Goal: Information Seeking & Learning: Learn about a topic

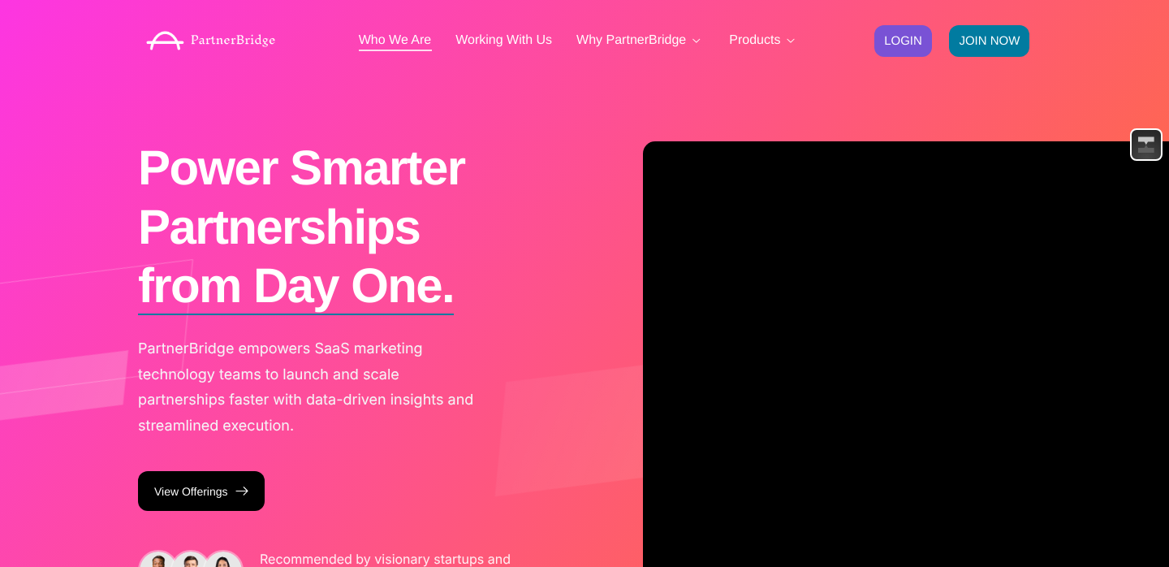
click at [382, 46] on link "Who We Are" at bounding box center [395, 40] width 73 height 13
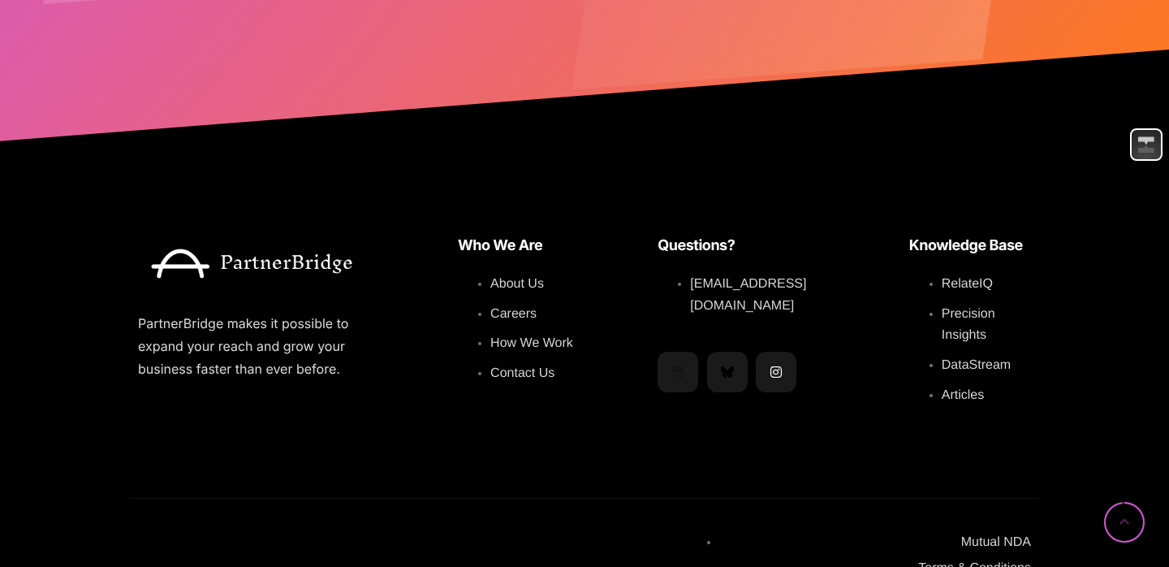
scroll to position [4184, 0]
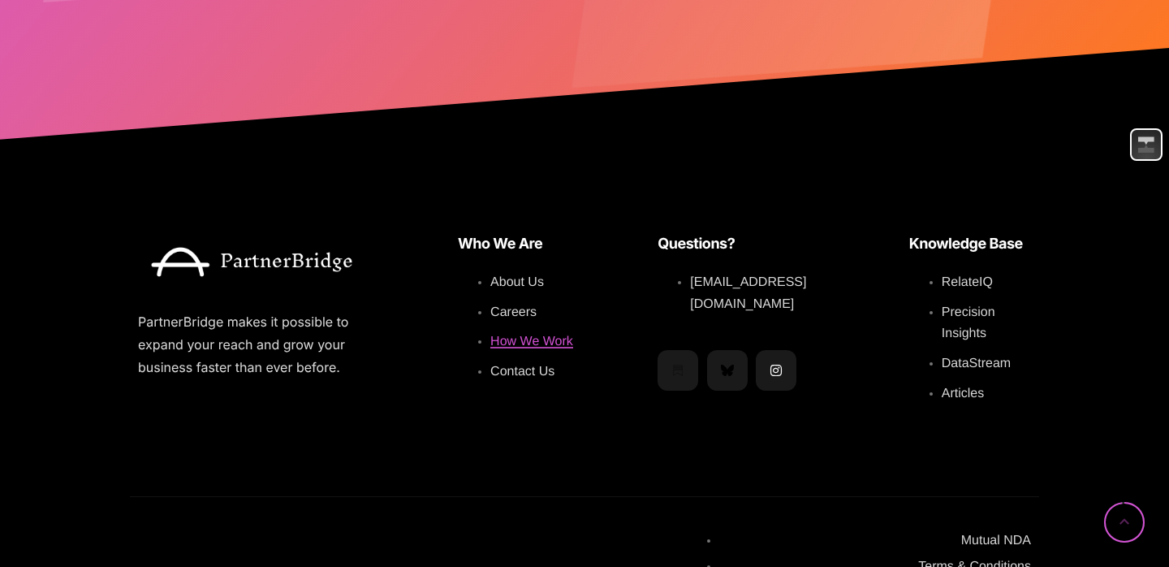
click at [521, 335] on span "How We Work" at bounding box center [531, 342] width 83 height 14
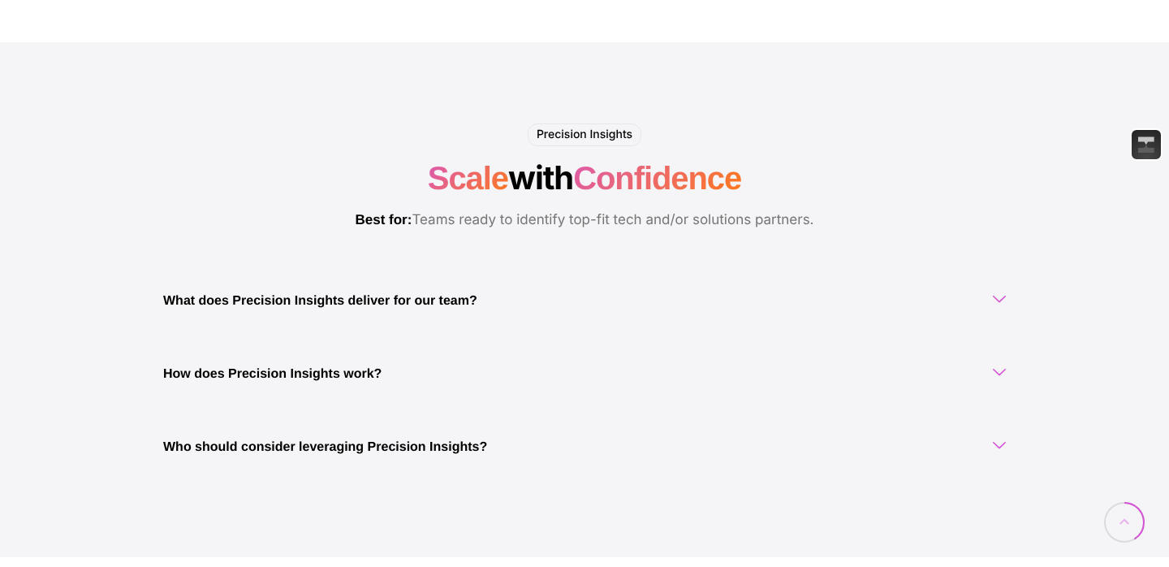
scroll to position [1293, 0]
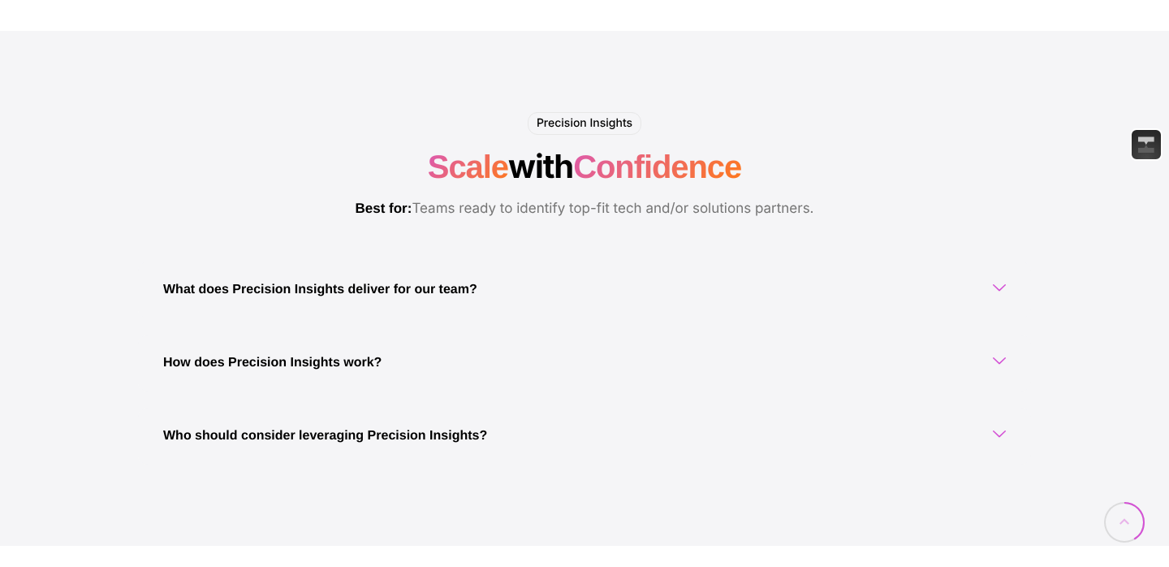
click at [324, 307] on link "What does Precision Insights deliver for our team?" at bounding box center [584, 289] width 893 height 57
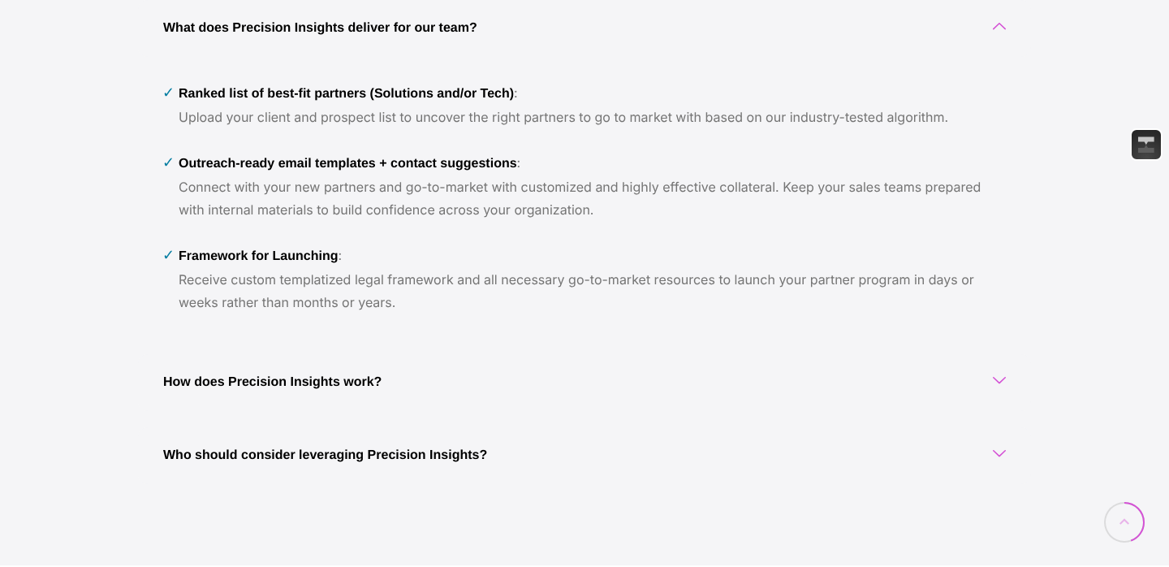
scroll to position [1572, 0]
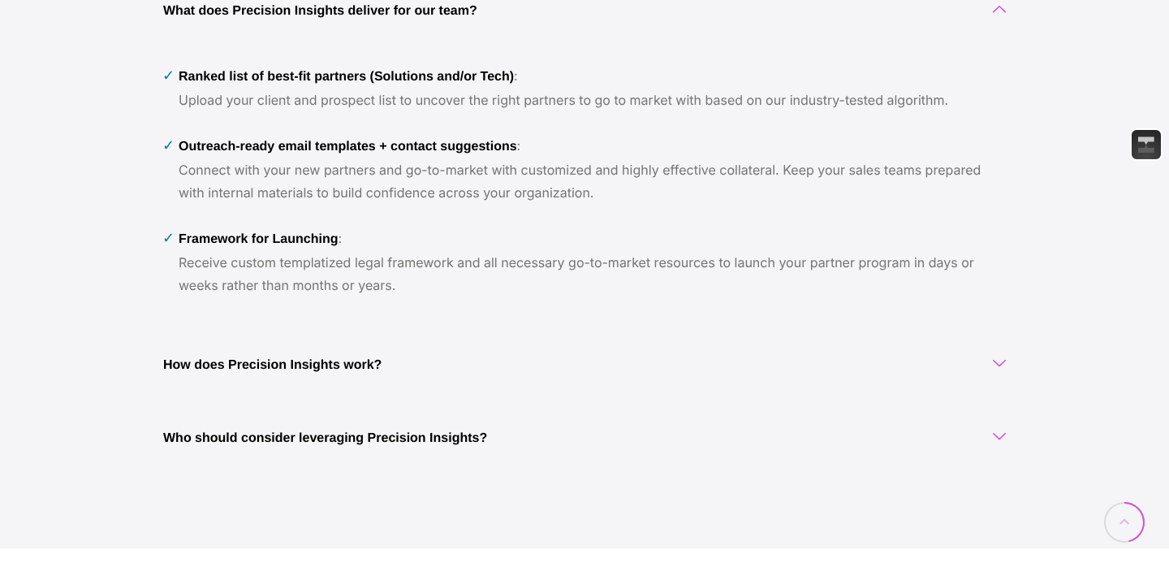
click at [302, 376] on link "How does Precision Insights work?" at bounding box center [584, 365] width 893 height 57
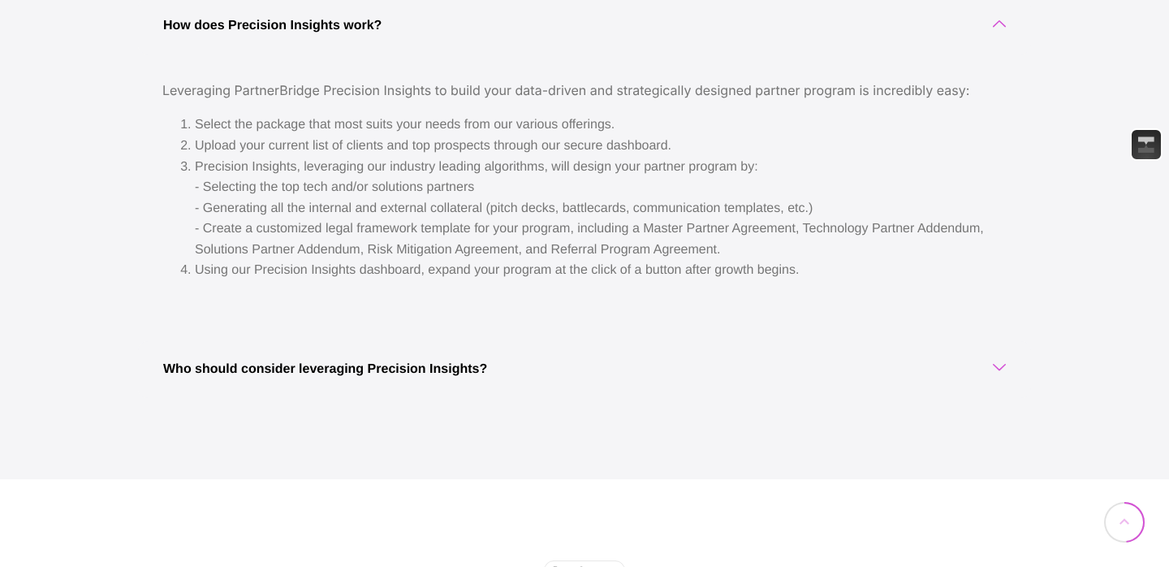
scroll to position [1636, 0]
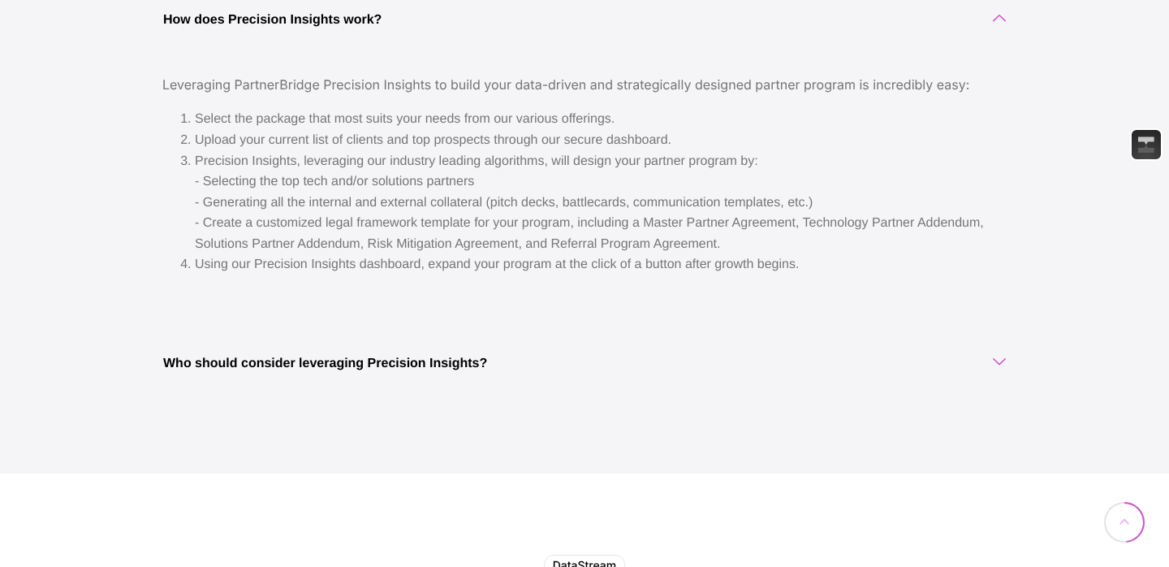
click at [302, 376] on link "Who should consider leveraging Precision Insights?" at bounding box center [584, 363] width 893 height 57
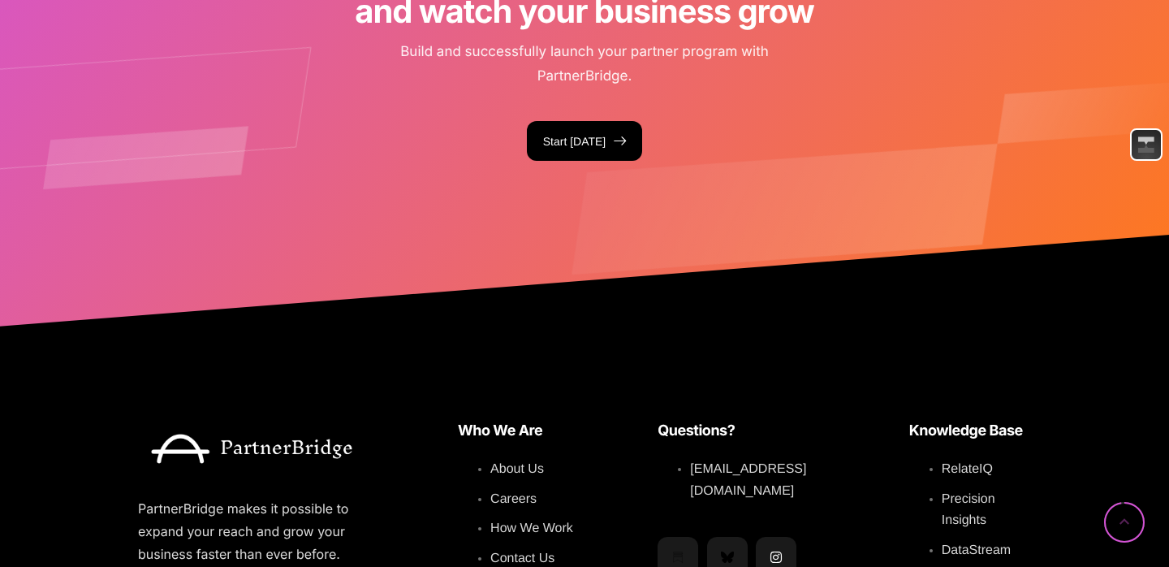
scroll to position [4143, 0]
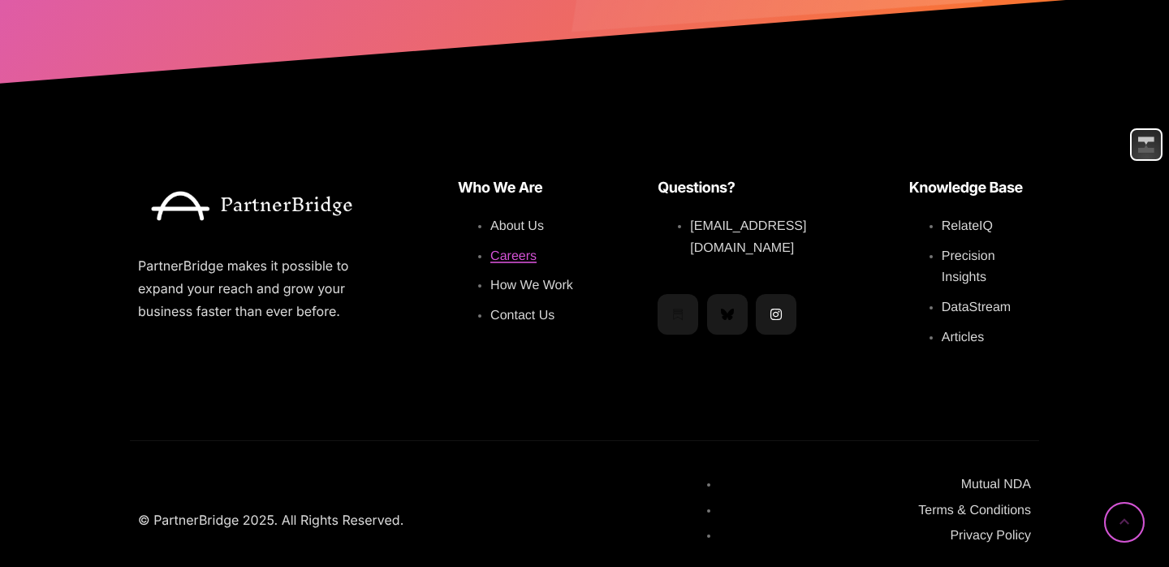
click at [516, 249] on span "Careers" at bounding box center [513, 256] width 46 height 14
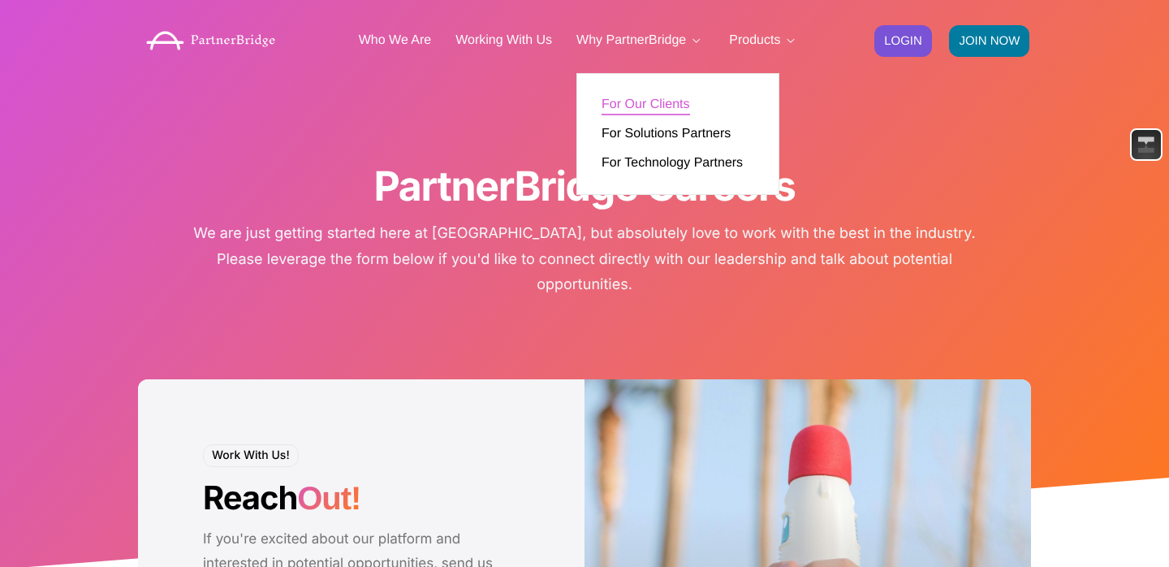
click at [644, 107] on link "For Our Clients" at bounding box center [646, 104] width 88 height 13
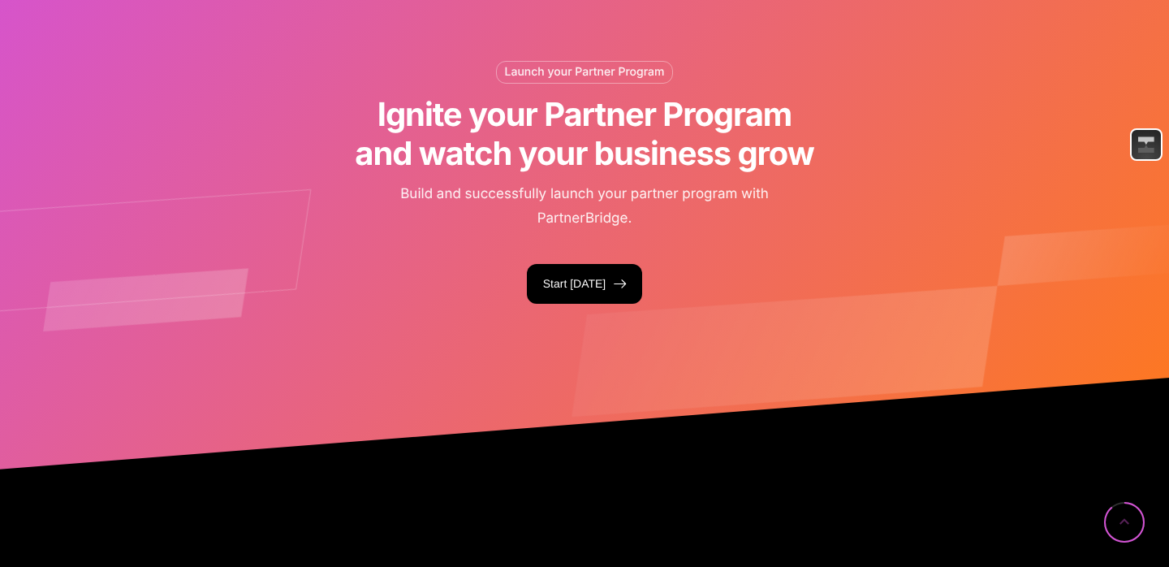
scroll to position [3096, 0]
